Goal: Find specific page/section: Find specific page/section

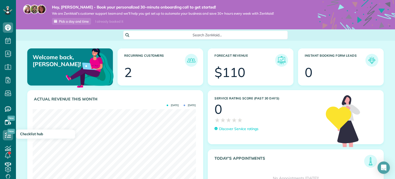
scroll to position [72, 163]
drag, startPoint x: 139, startPoint y: 87, endPoint x: 131, endPoint y: 76, distance: 13.8
click at [140, 87] on div "Recurring Customers 2" at bounding box center [160, 69] width 90 height 42
click at [130, 73] on div "2" at bounding box center [128, 72] width 8 height 13
click at [129, 62] on h3 "Recurring Customers" at bounding box center [154, 60] width 61 height 13
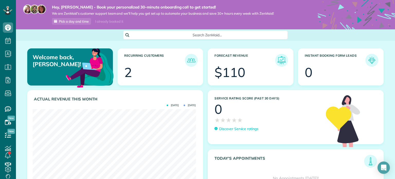
drag, startPoint x: 135, startPoint y: 57, endPoint x: 142, endPoint y: 56, distance: 7.1
click at [136, 57] on h3 "Recurring Customers" at bounding box center [154, 60] width 61 height 13
click at [190, 60] on img at bounding box center [191, 60] width 12 height 12
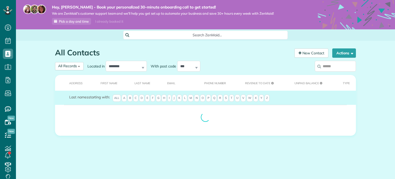
scroll to position [2, 2]
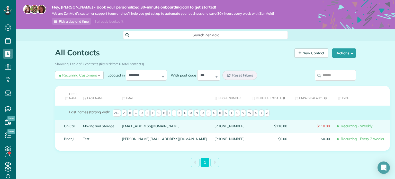
click at [93, 129] on div "Moving and Storage" at bounding box center [98, 126] width 39 height 13
click at [93, 125] on link "Moving and Storage" at bounding box center [98, 126] width 31 height 4
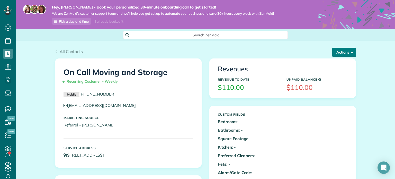
click at [337, 55] on button "Actions" at bounding box center [344, 52] width 24 height 9
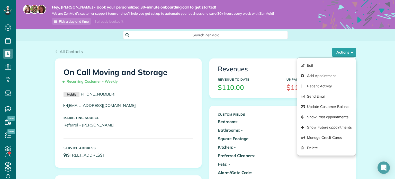
click at [245, 76] on div "Revenue to Date $110.00" at bounding box center [248, 84] width 69 height 19
